Goal: Task Accomplishment & Management: Use online tool/utility

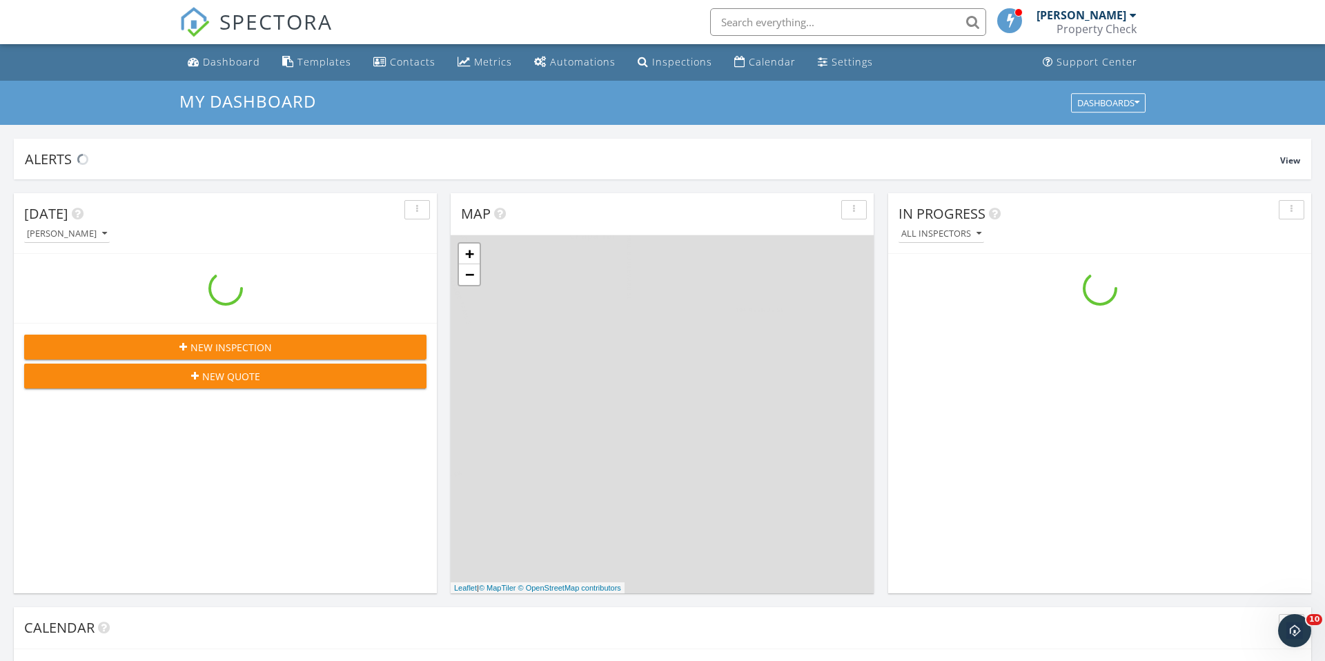
scroll to position [1257, 1326]
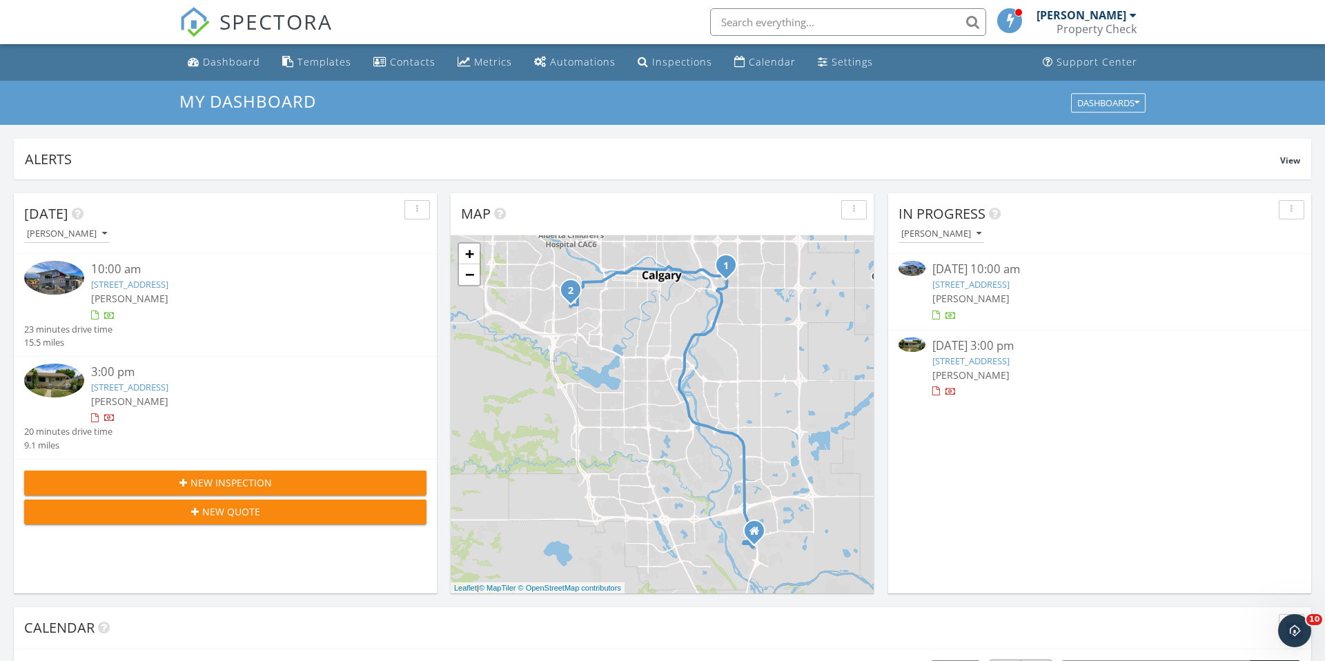
click at [1010, 283] on link "[STREET_ADDRESS]" at bounding box center [970, 284] width 77 height 12
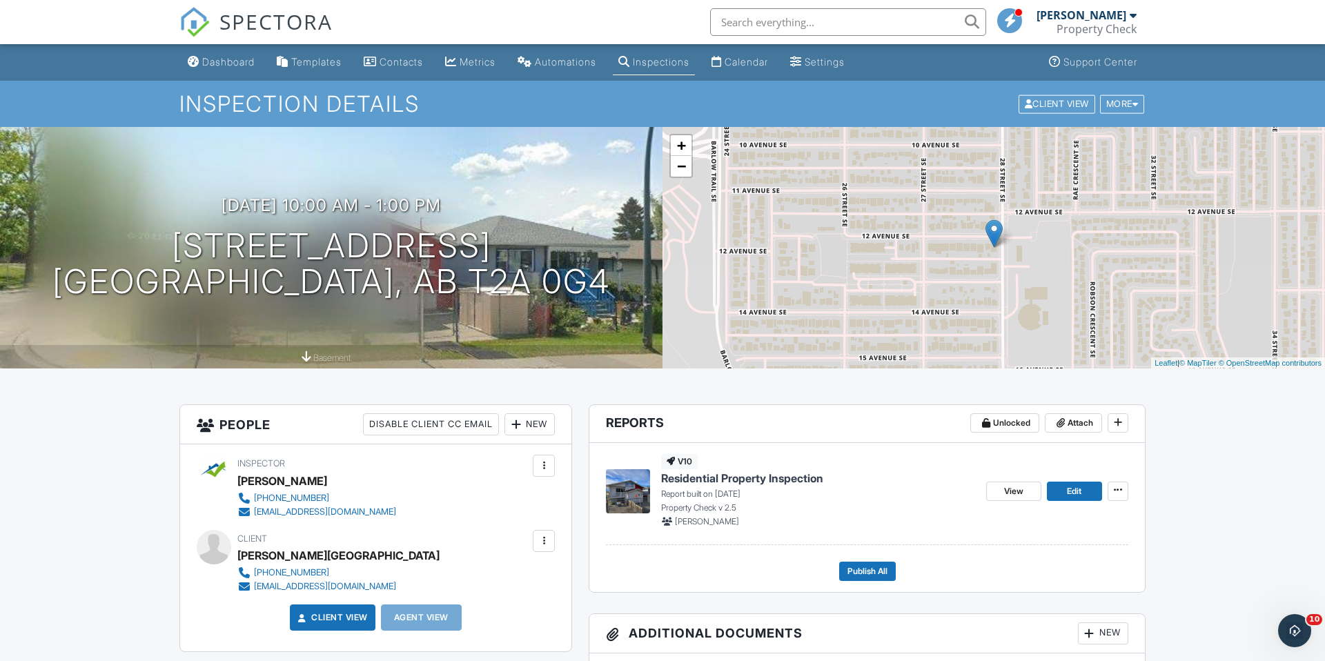
click at [792, 476] on span "Residential Property Inspection" at bounding box center [742, 478] width 162 height 15
